Goal: Manage account settings

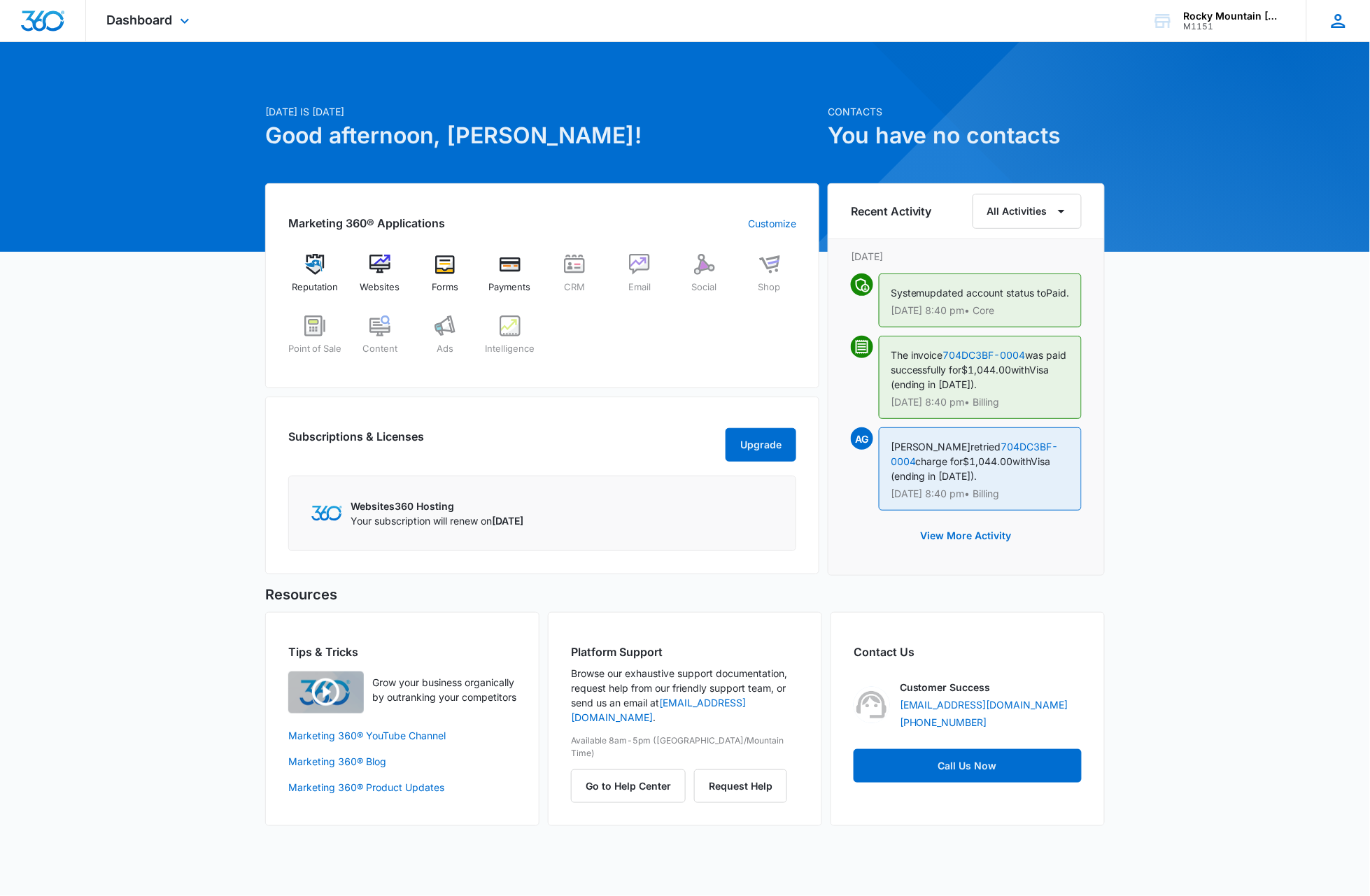
click at [1342, 25] on icon at bounding box center [1338, 20] width 21 height 21
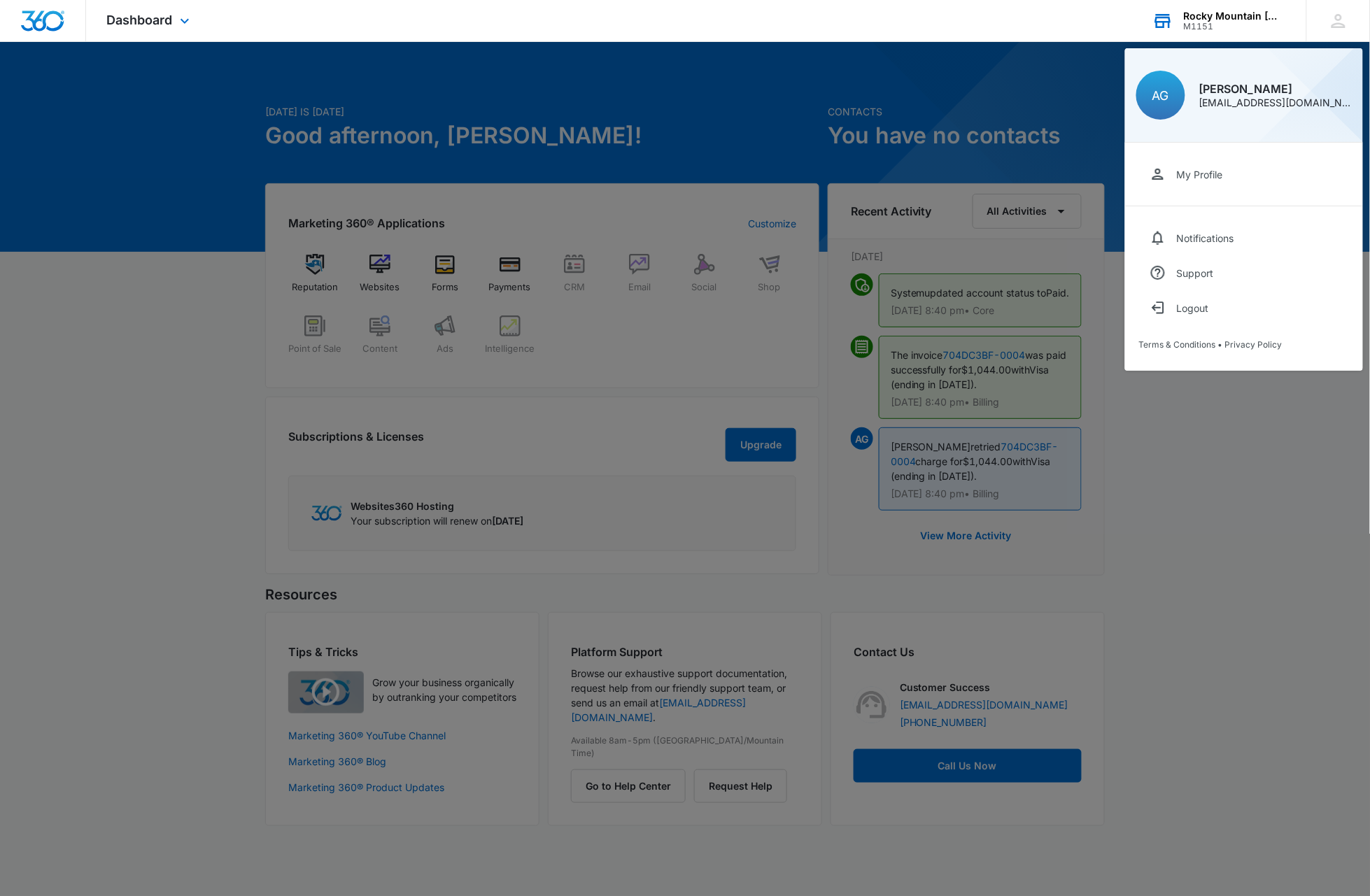
click at [1165, 18] on icon at bounding box center [1162, 20] width 21 height 21
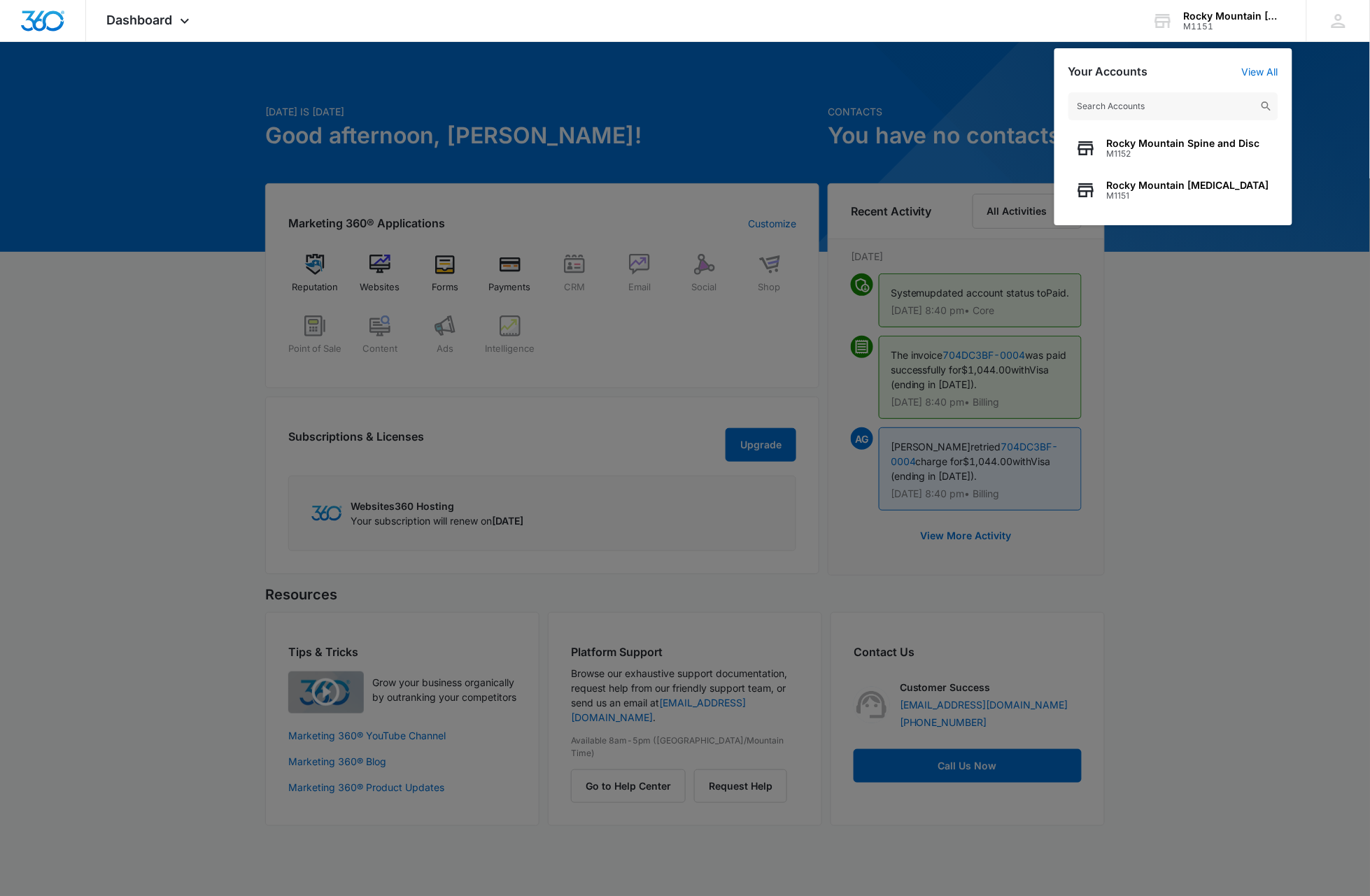
click at [1170, 363] on div at bounding box center [685, 448] width 1370 height 896
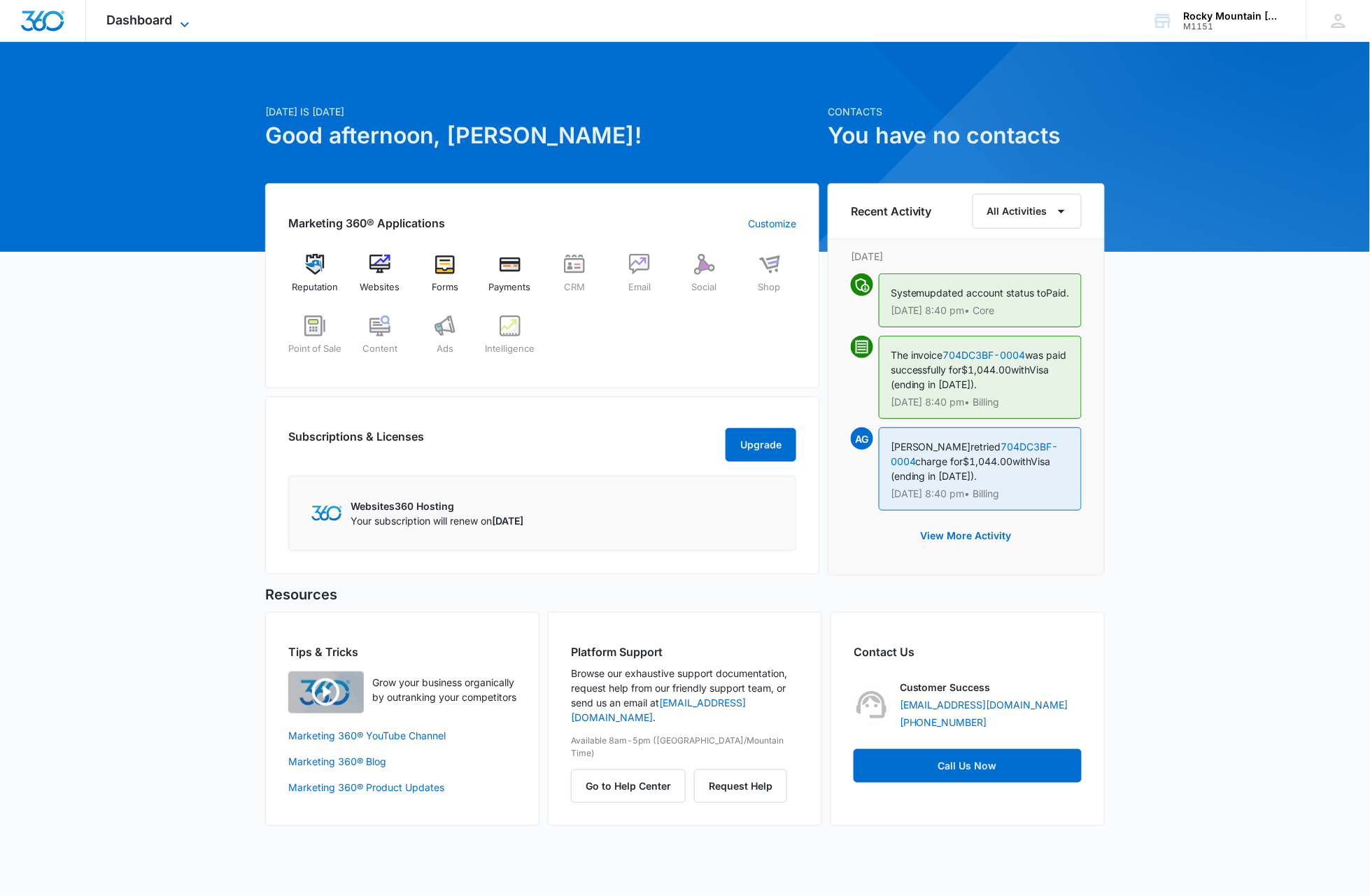
click at [172, 20] on span "Dashboard" at bounding box center [140, 20] width 66 height 14
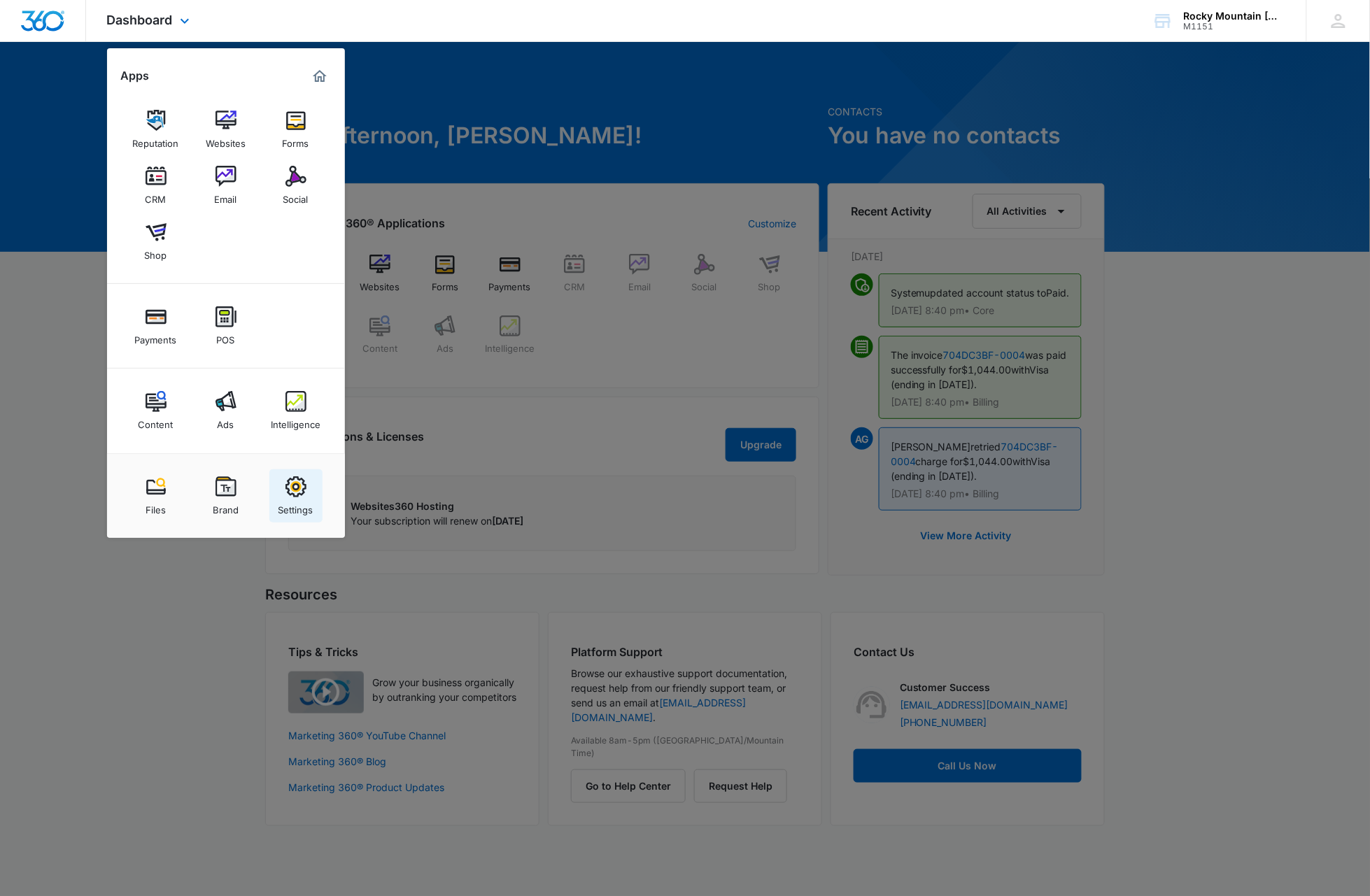
click at [306, 507] on div "Settings" at bounding box center [296, 506] width 35 height 18
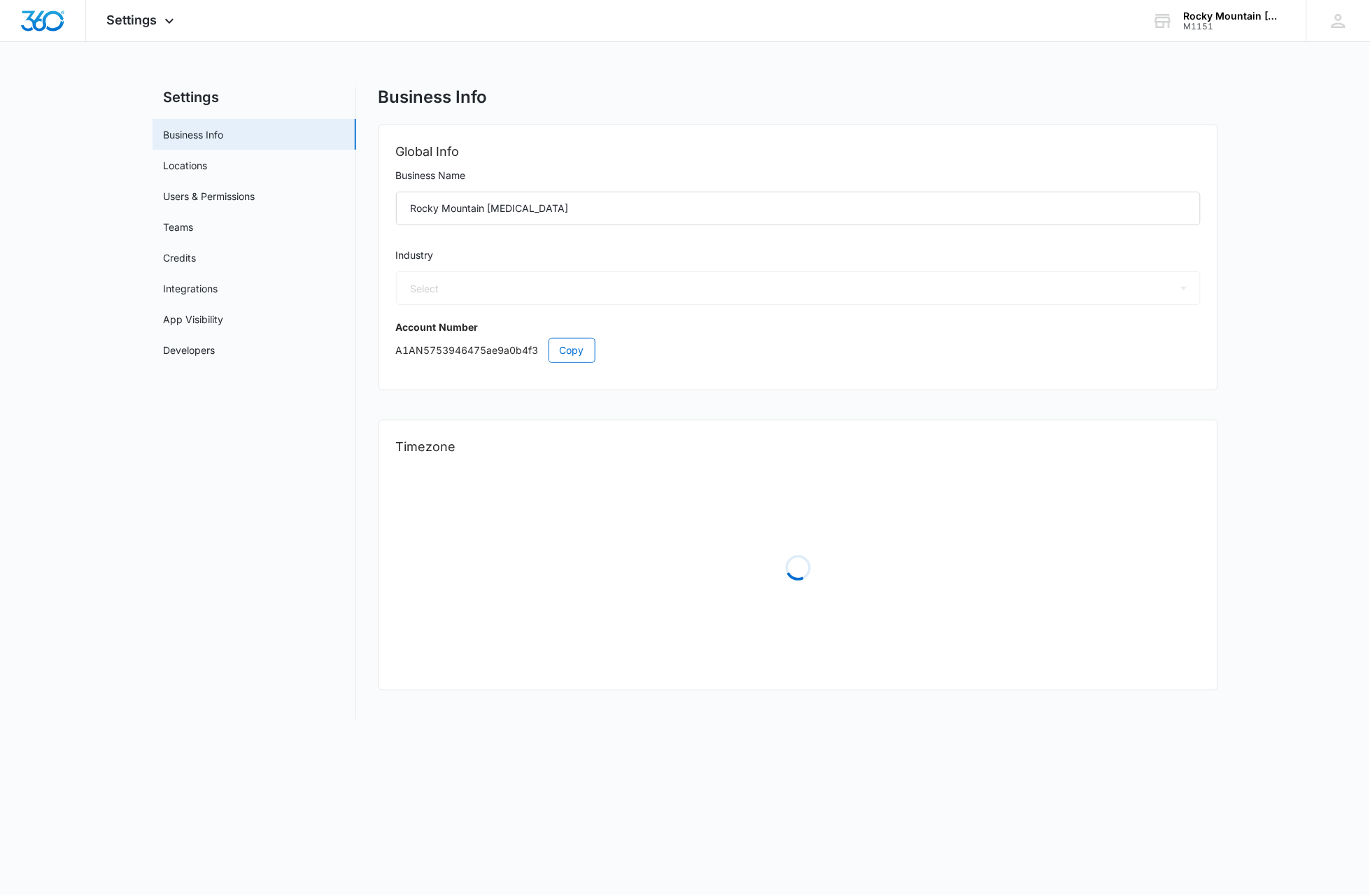
select select "33"
select select "US"
select select "America/Denver"
click at [576, 353] on span "Copy" at bounding box center [572, 350] width 25 height 15
click at [577, 348] on span "Copy" at bounding box center [572, 350] width 25 height 15
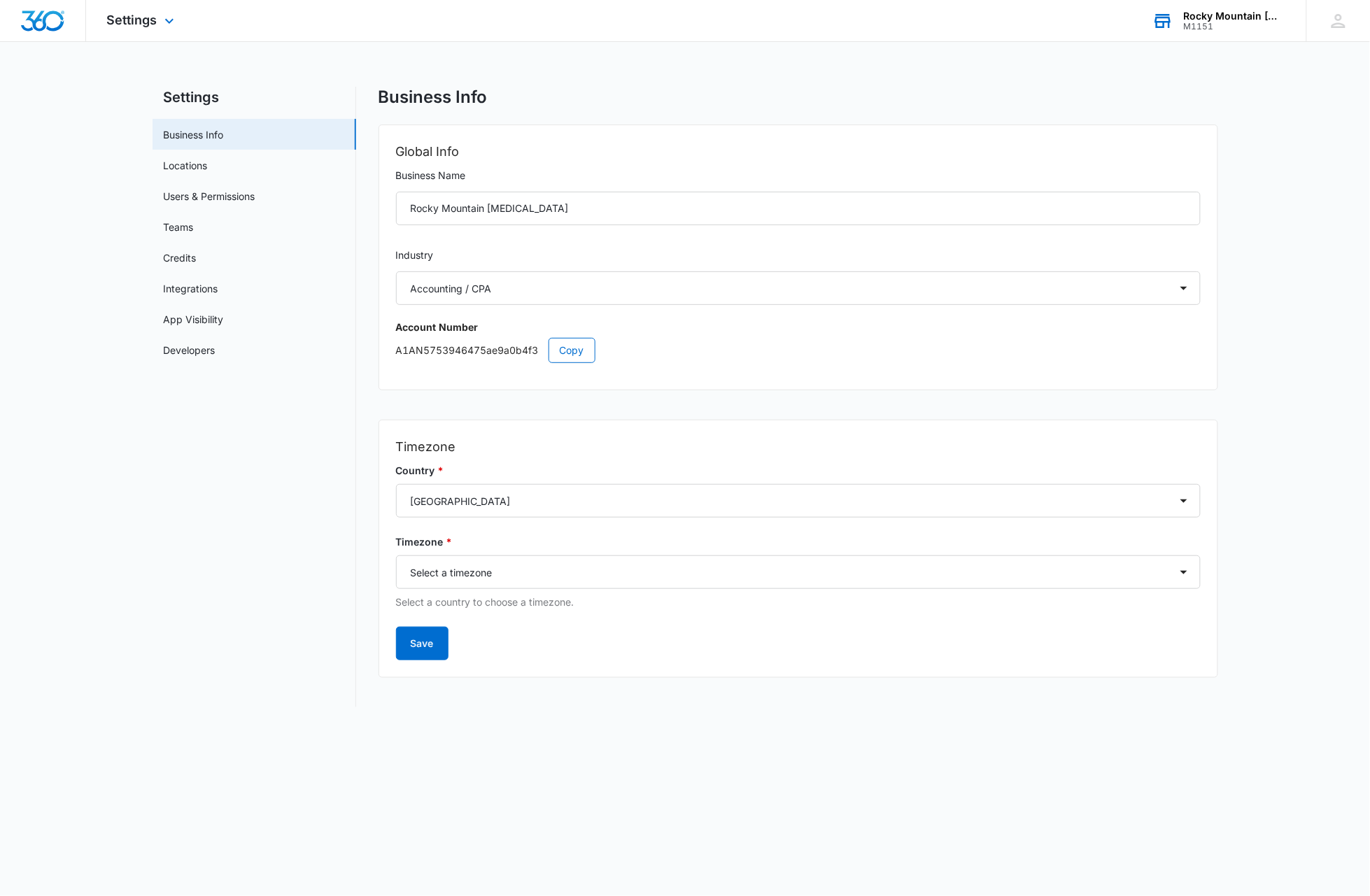
click at [1247, 13] on div "Rocky Mountain Chiropractic" at bounding box center [1235, 15] width 102 height 11
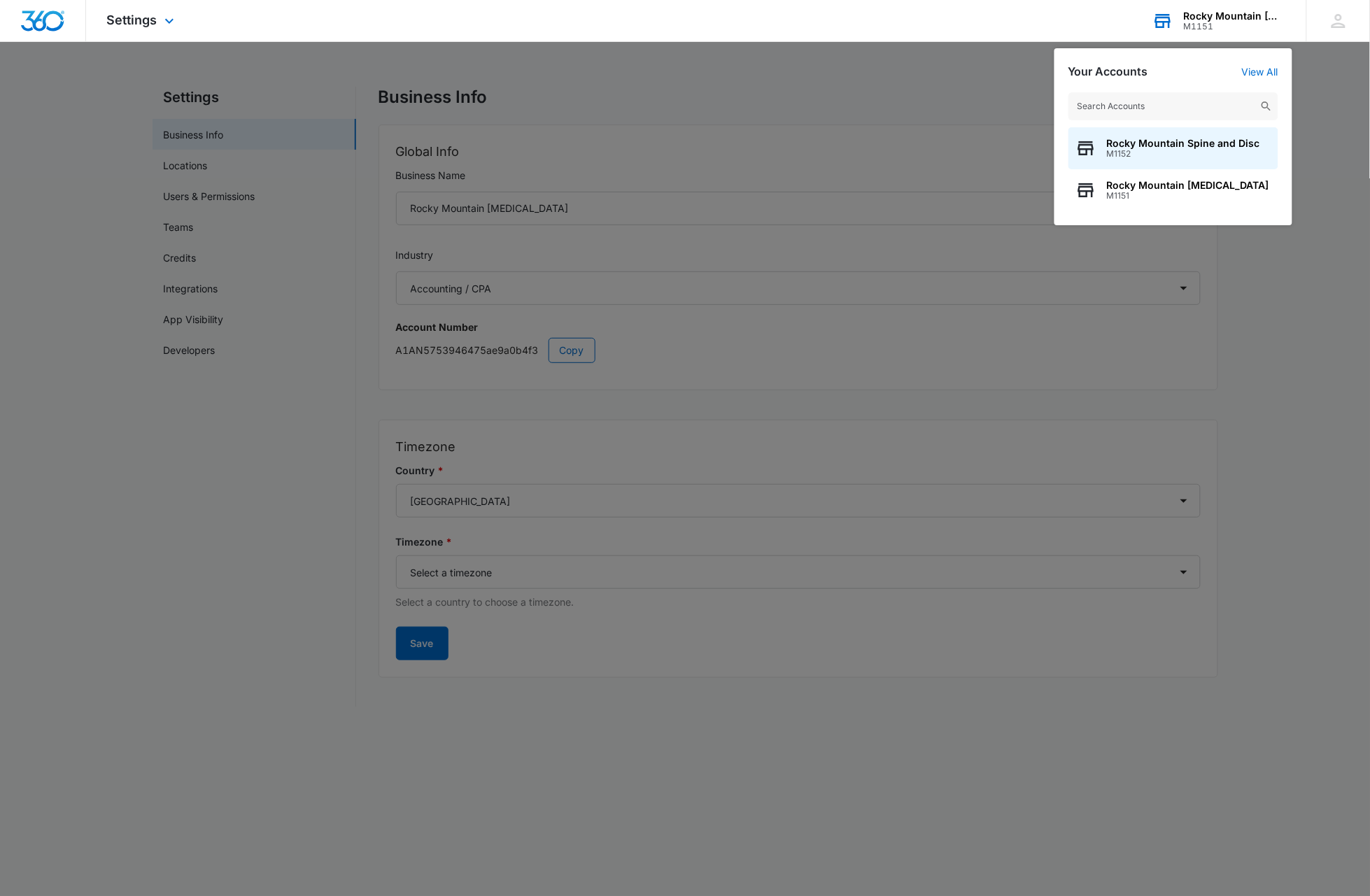
click at [1164, 105] on input "text" at bounding box center [1173, 106] width 210 height 28
type input "A1AN2212635f0726291394f"
click at [1185, 144] on span "Rocky Mountain Spine and Disc" at bounding box center [1183, 143] width 153 height 11
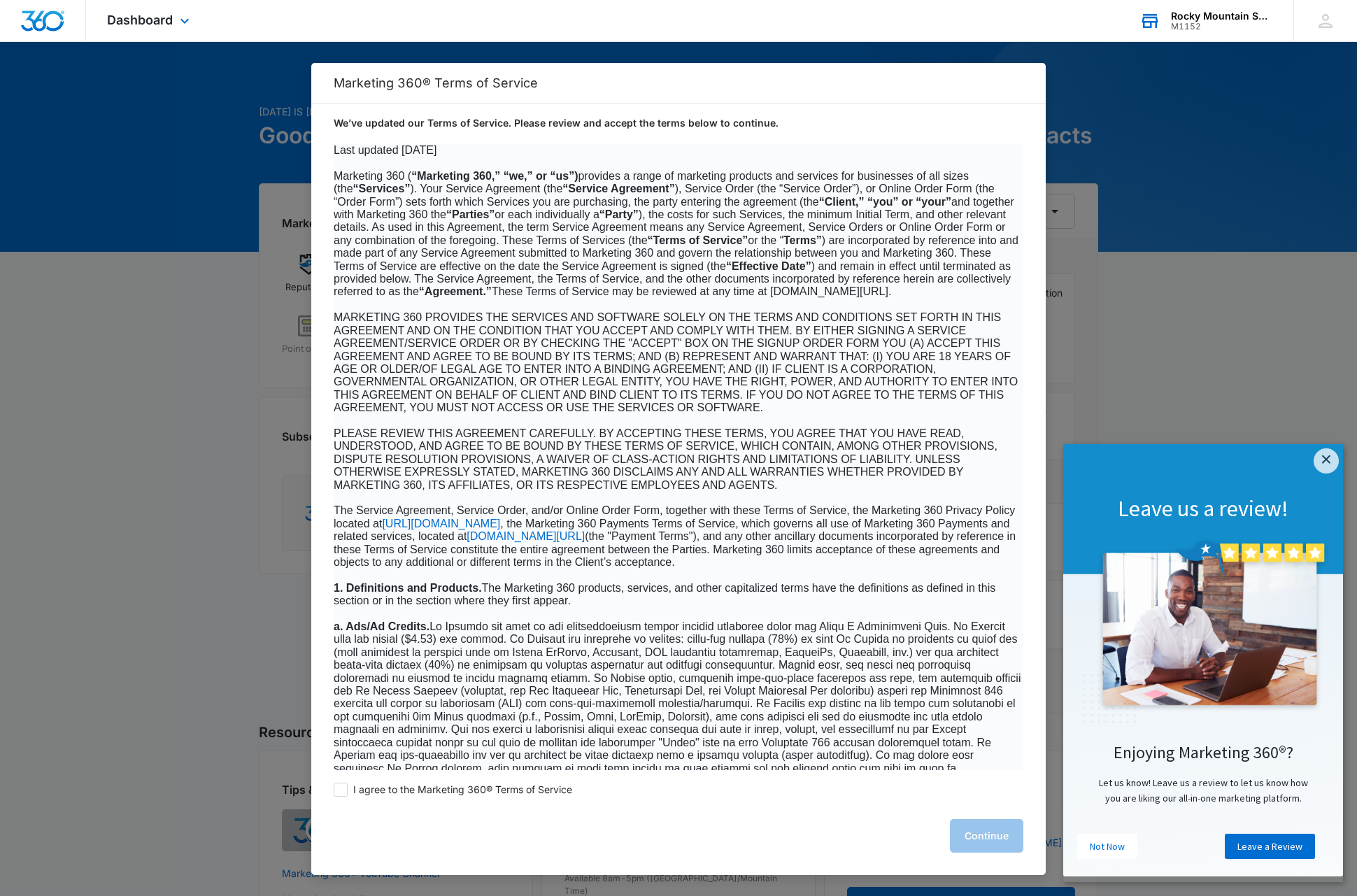
click at [1225, 16] on div "Rocky Mountain Spine and Disc" at bounding box center [1222, 15] width 102 height 11
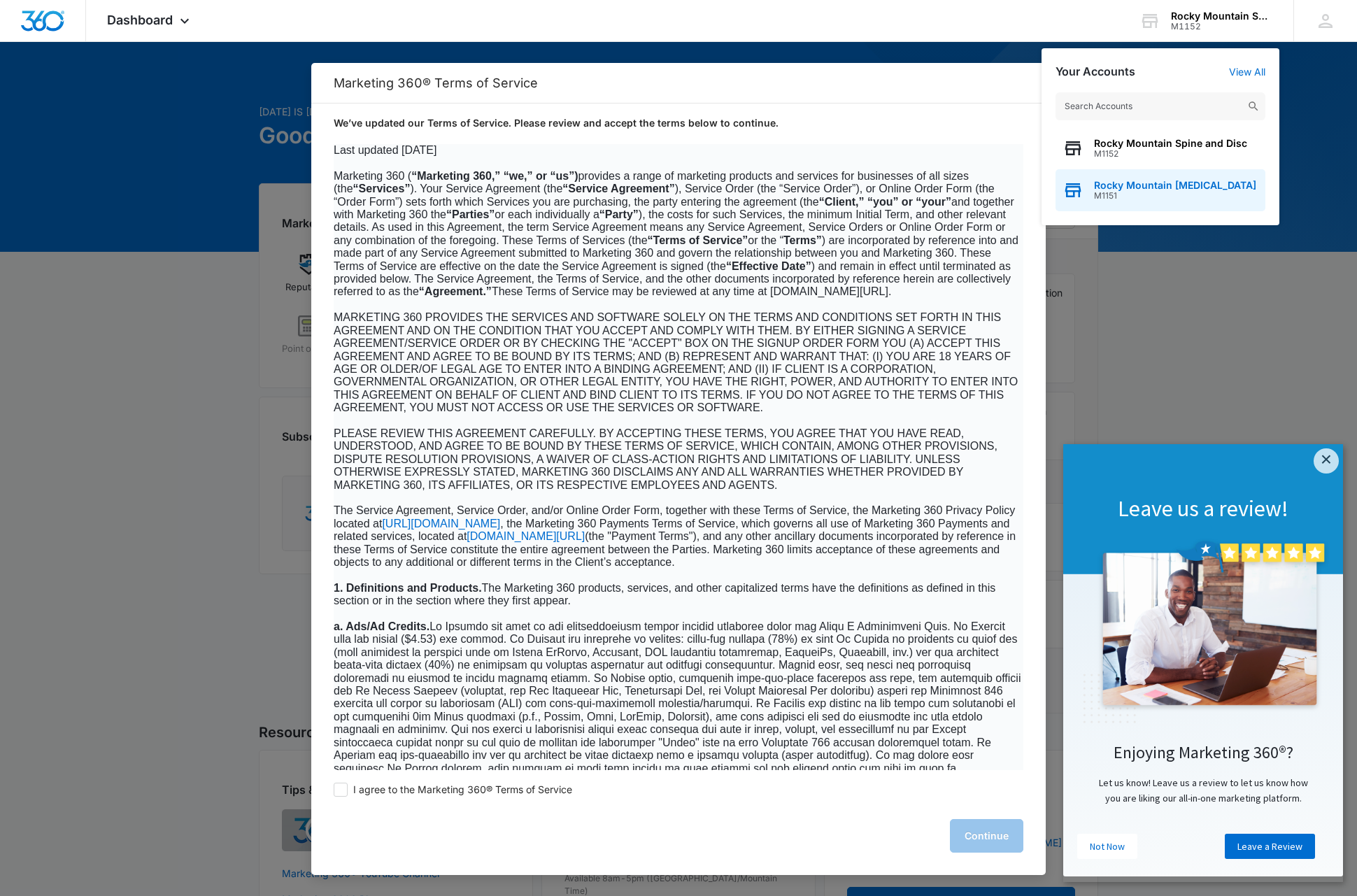
click at [1137, 193] on span "M1151" at bounding box center [1175, 196] width 162 height 10
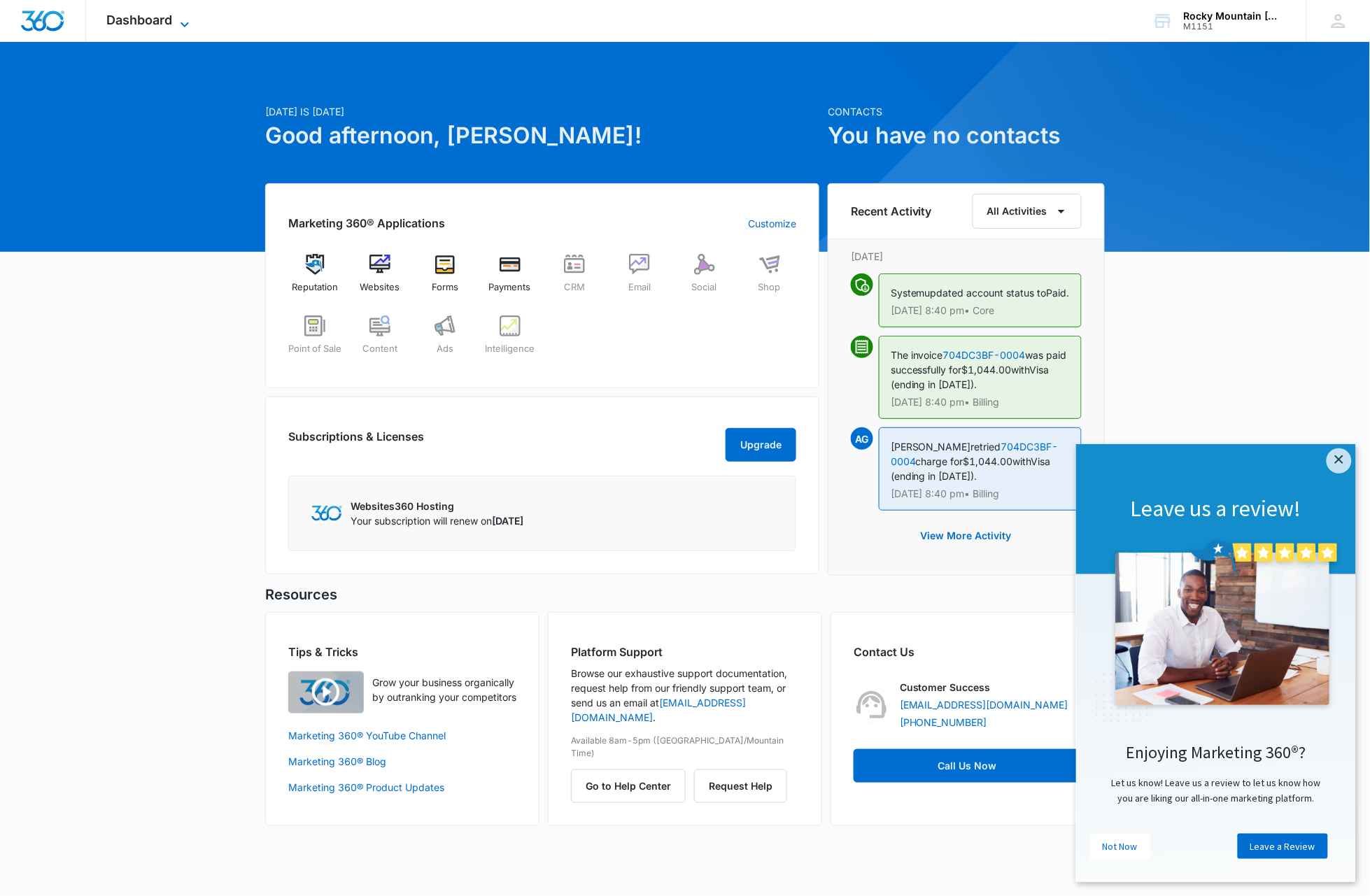
click at [182, 20] on icon at bounding box center [184, 24] width 17 height 17
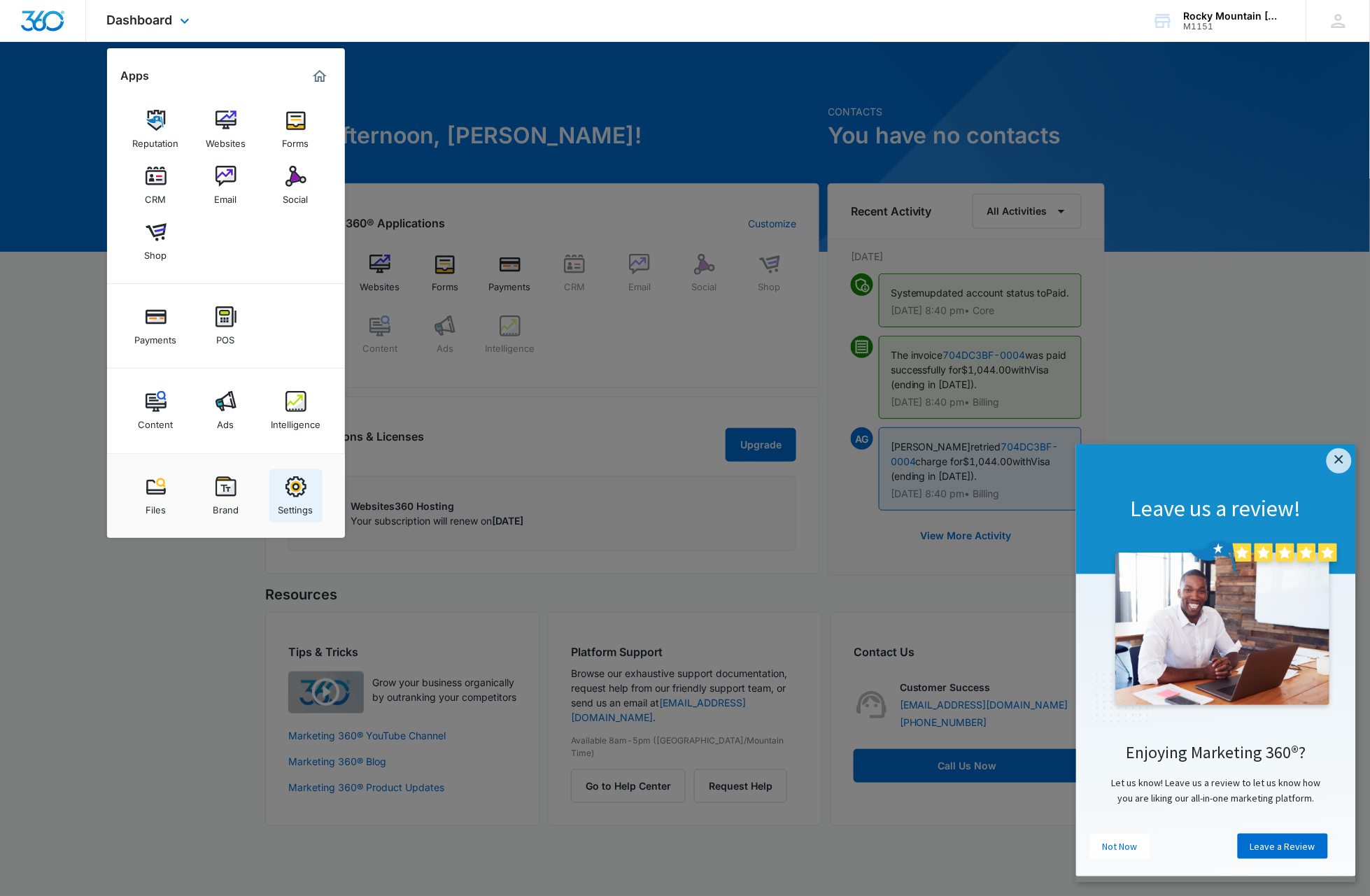
click at [305, 498] on div "Settings" at bounding box center [296, 506] width 35 height 18
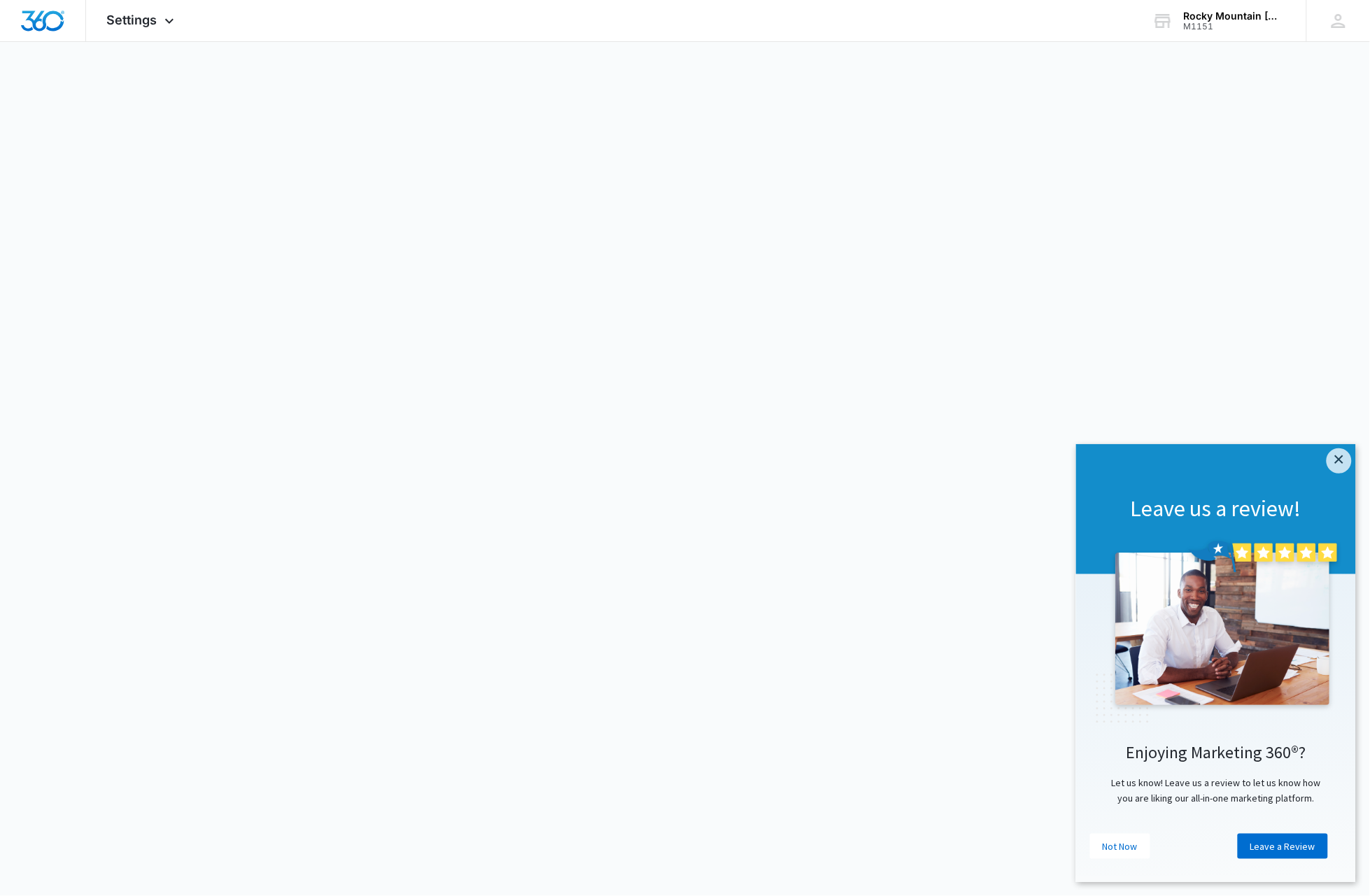
select select "33"
select select "US"
select select "America/Denver"
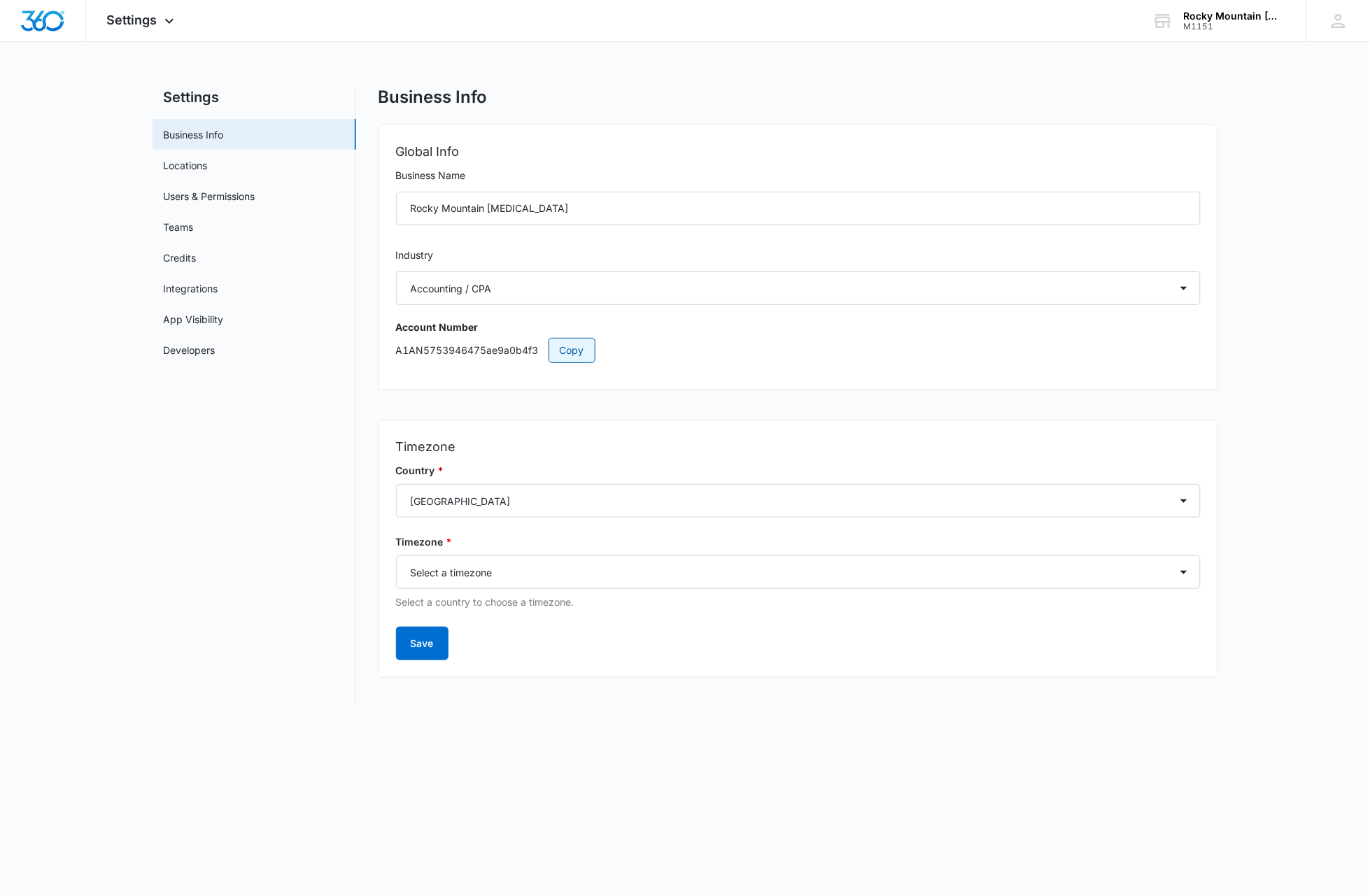
click at [577, 349] on span "Copy" at bounding box center [572, 350] width 25 height 15
click at [49, 20] on img "Dashboard" at bounding box center [43, 20] width 45 height 21
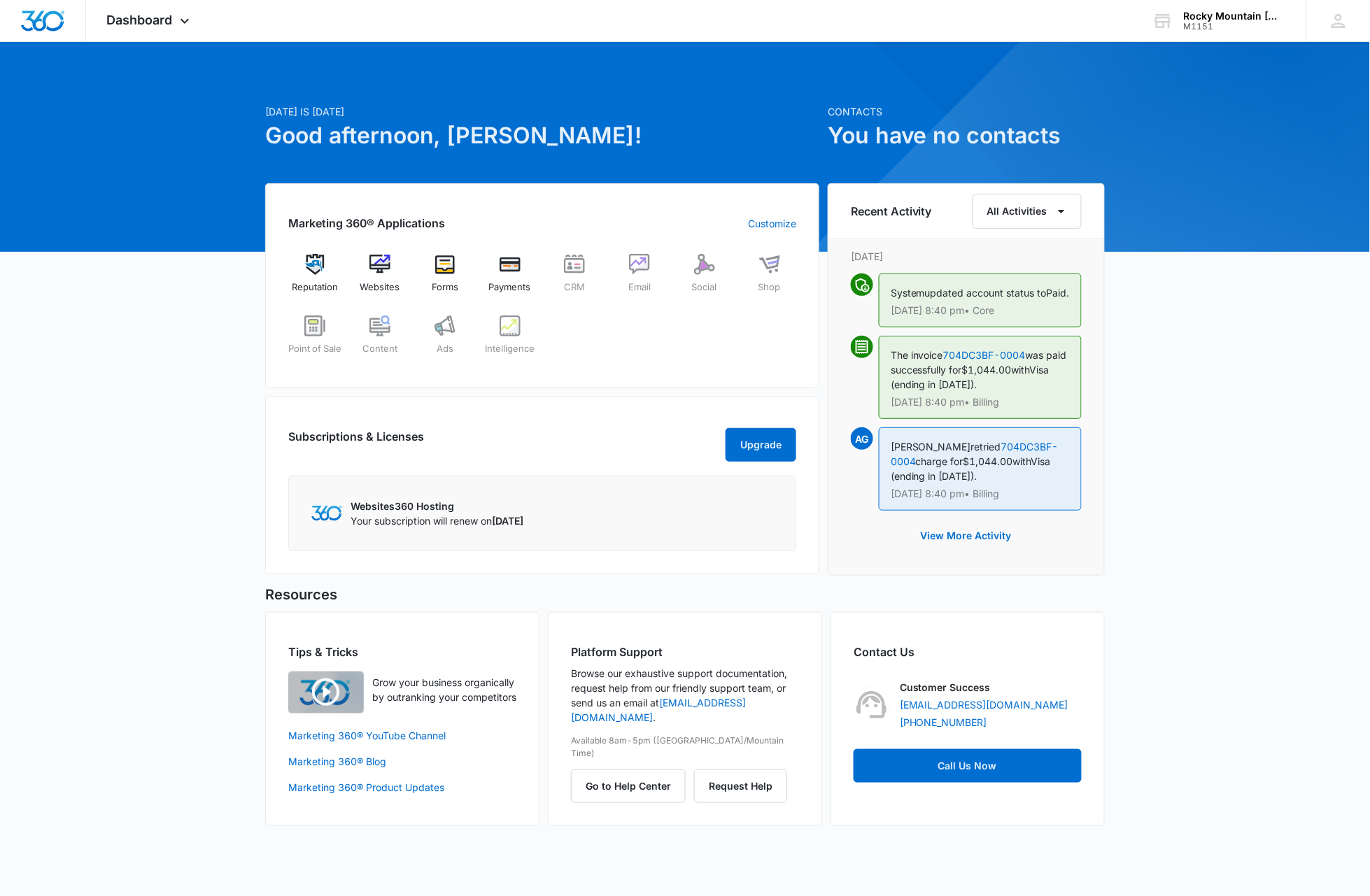
click at [1187, 483] on div "Today is Wednesday, August 13th Good afternoon, Austin! Contacts You have no co…" at bounding box center [685, 451] width 1370 height 783
click at [103, 490] on div "Today is Wednesday, August 13th Good afternoon, Austin! Contacts You have no co…" at bounding box center [685, 451] width 1370 height 783
click at [1247, 18] on div "Rocky Mountain Chiropractic" at bounding box center [1235, 15] width 102 height 11
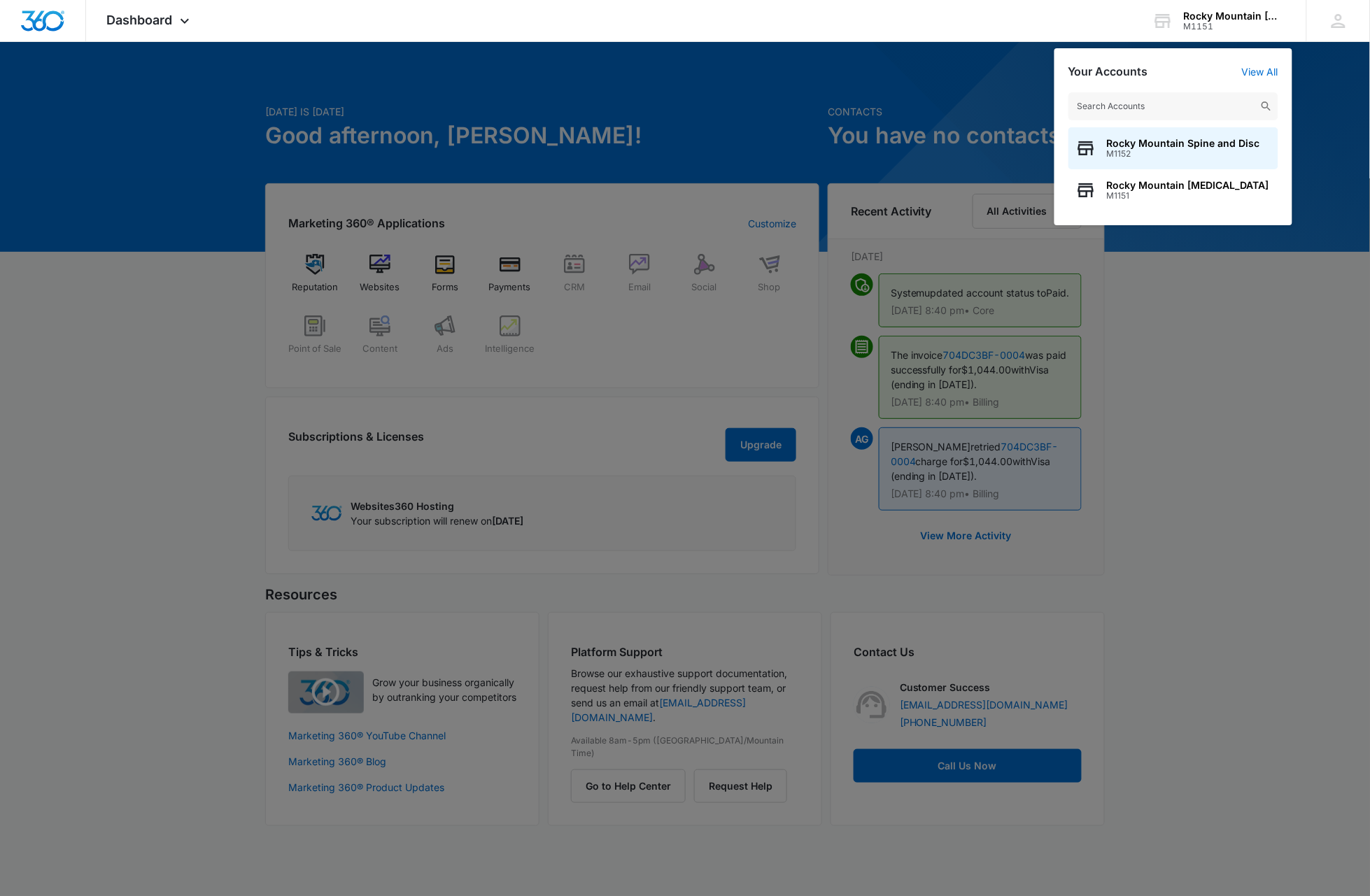
drag, startPoint x: 1153, startPoint y: 461, endPoint x: 1198, endPoint y: 349, distance: 120.7
click at [1153, 460] on div at bounding box center [685, 448] width 1370 height 896
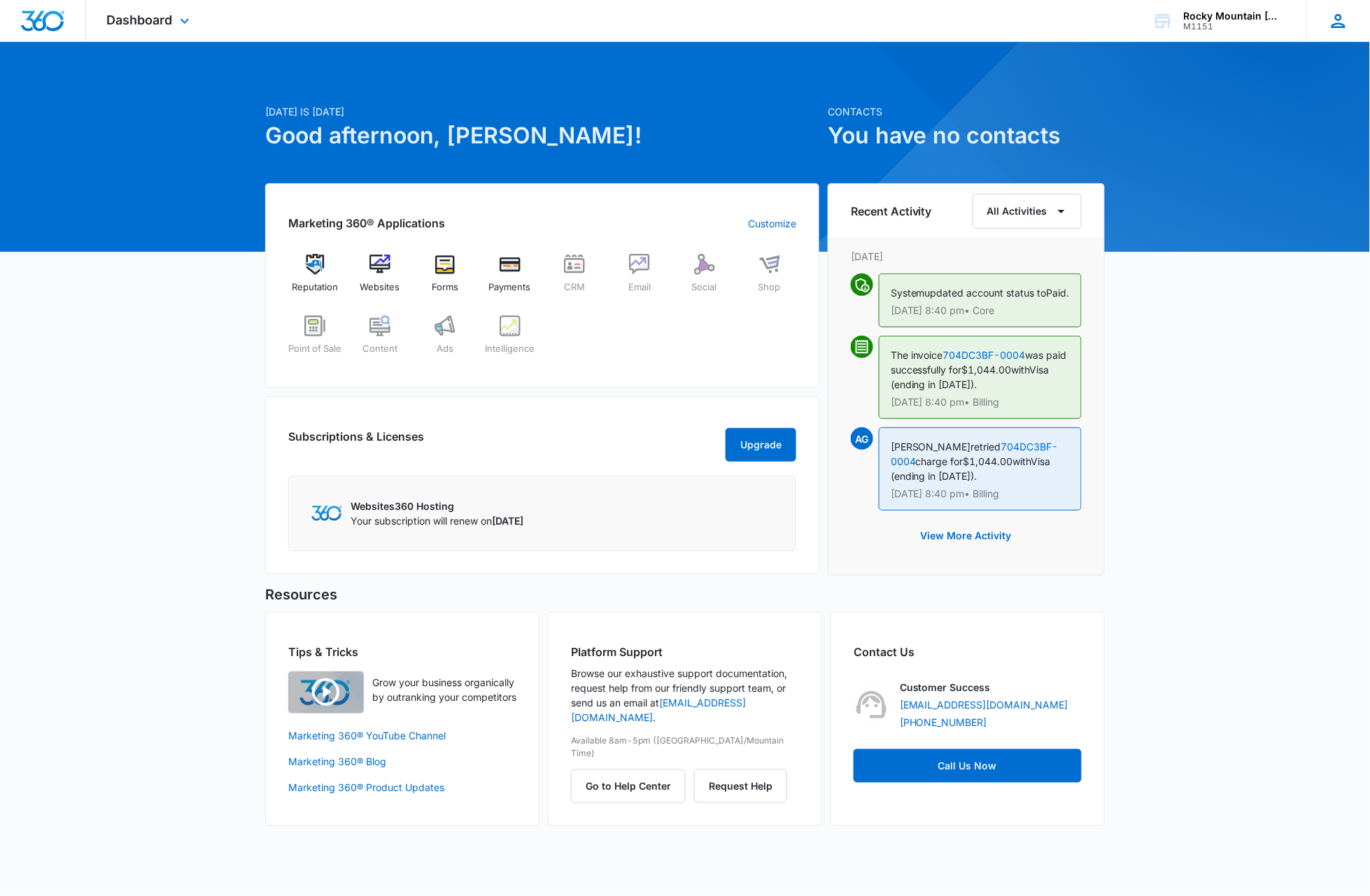
click at [1345, 29] on icon at bounding box center [1338, 20] width 21 height 21
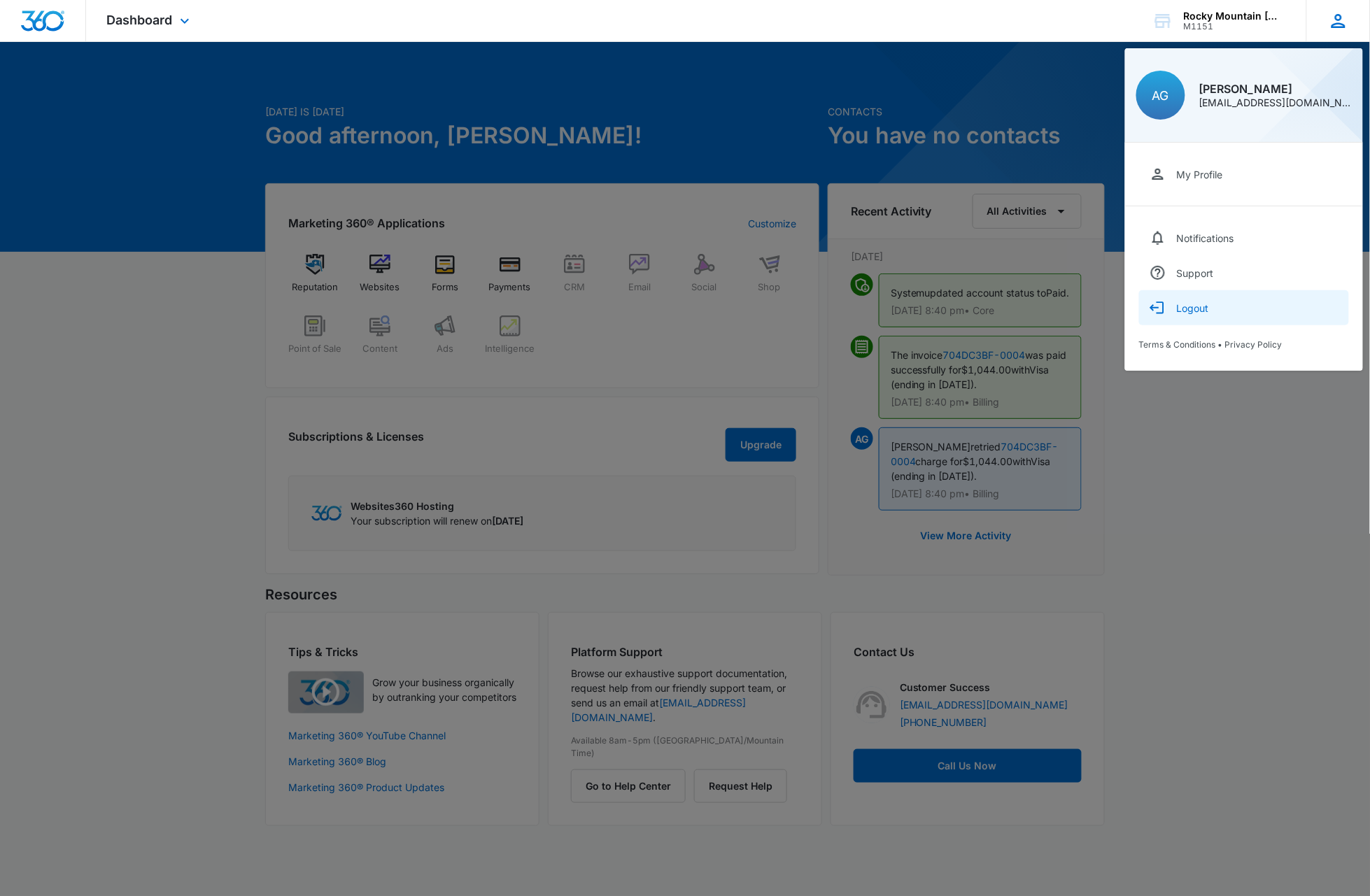
click at [1203, 306] on div "Logout" at bounding box center [1193, 308] width 32 height 12
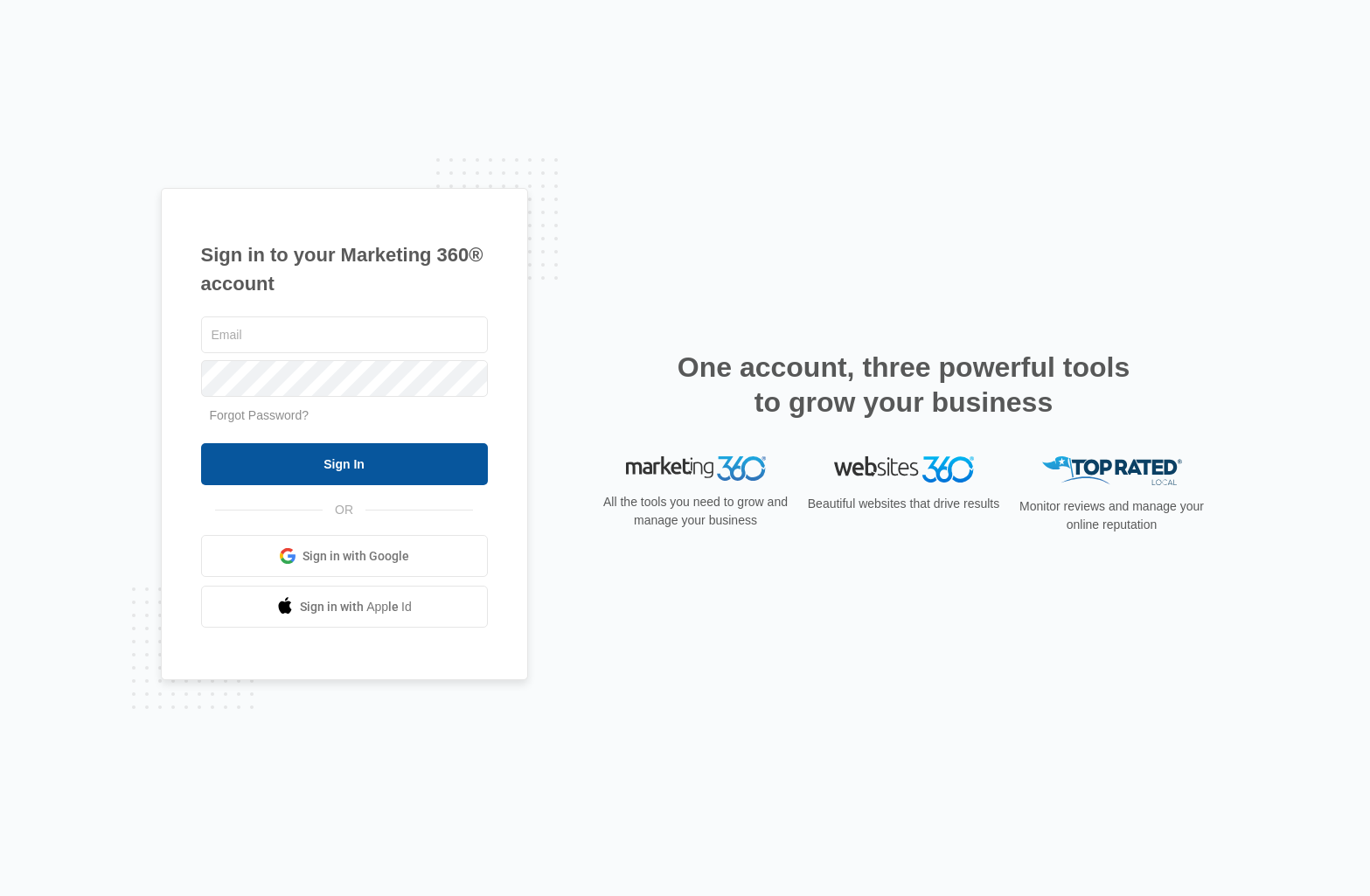
type input "dave@madwire.com"
click at [334, 456] on input "Sign In" at bounding box center [344, 464] width 287 height 42
